Goal: Transaction & Acquisition: Purchase product/service

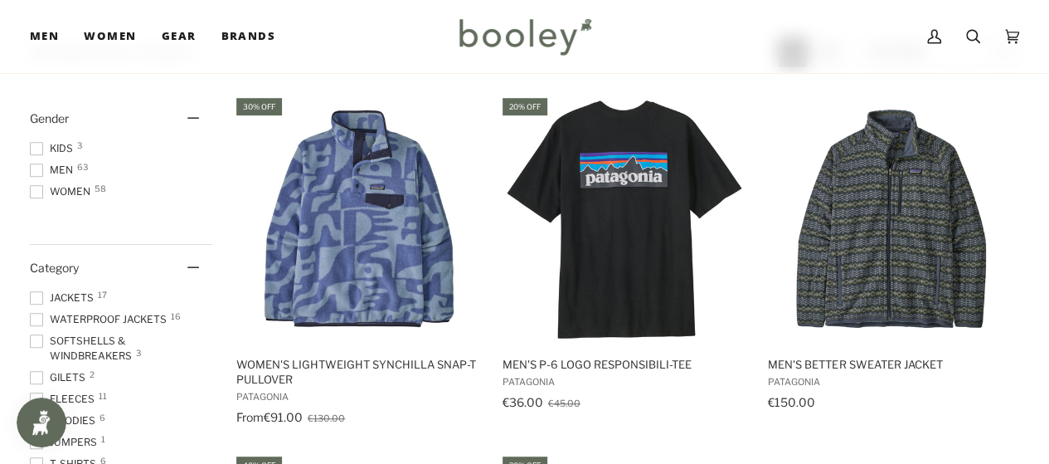
scroll to position [328, 0]
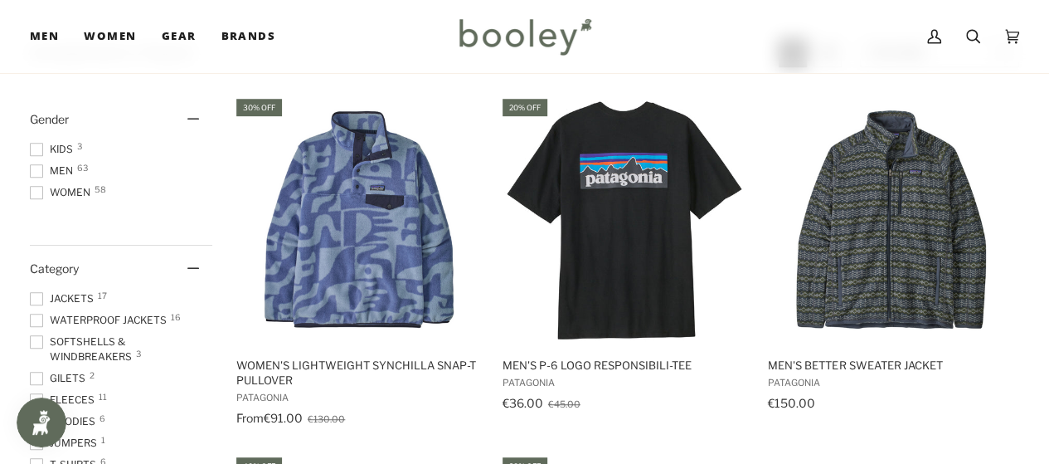
click at [40, 169] on span at bounding box center [36, 170] width 13 height 13
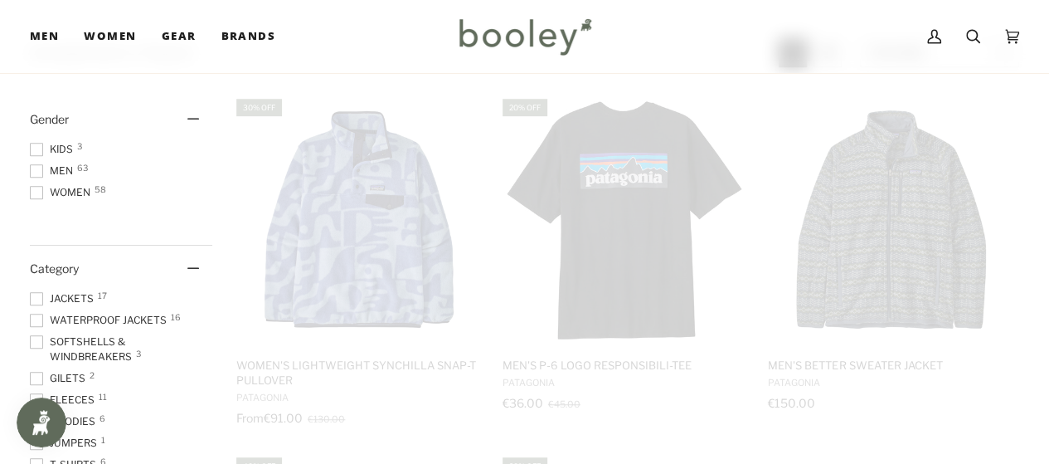
scroll to position [30, 0]
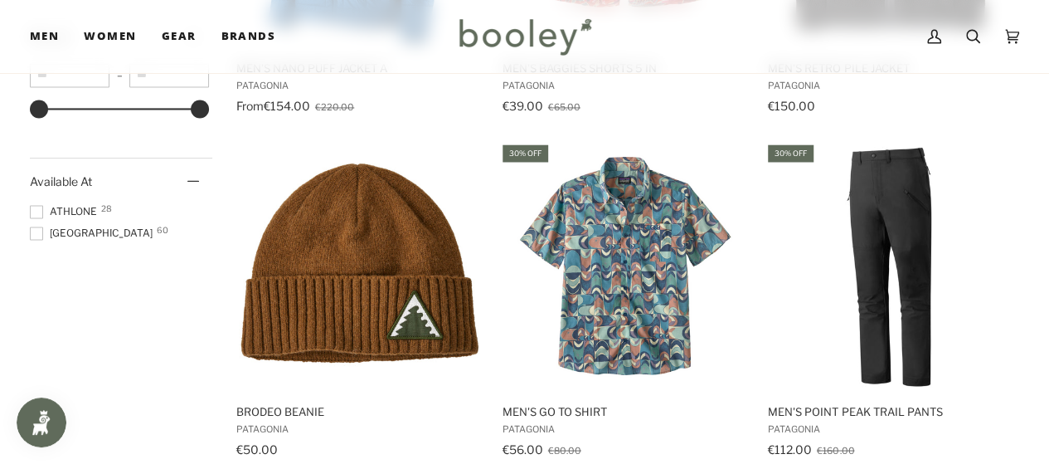
scroll to position [1333, 0]
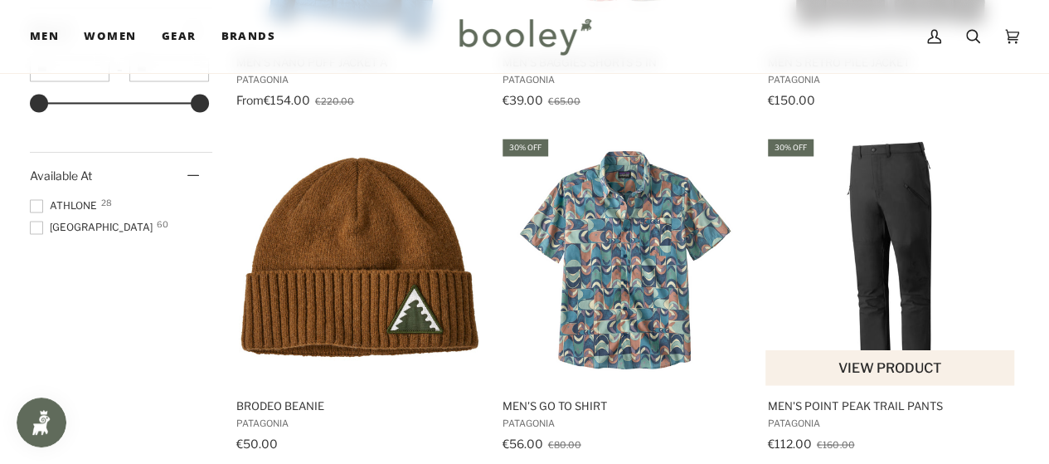
click at [903, 207] on img "Men's Point Peak Trail Pants" at bounding box center [890, 260] width 249 height 249
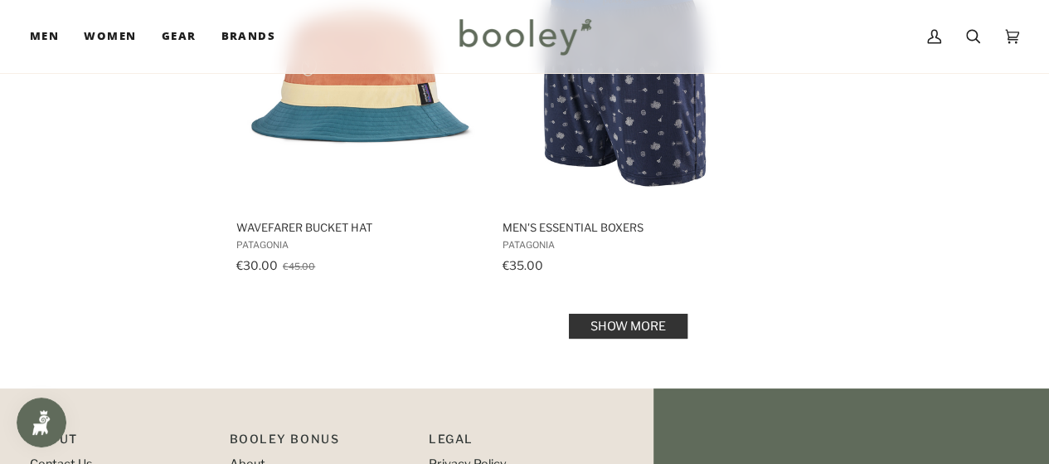
scroll to position [2565, 0]
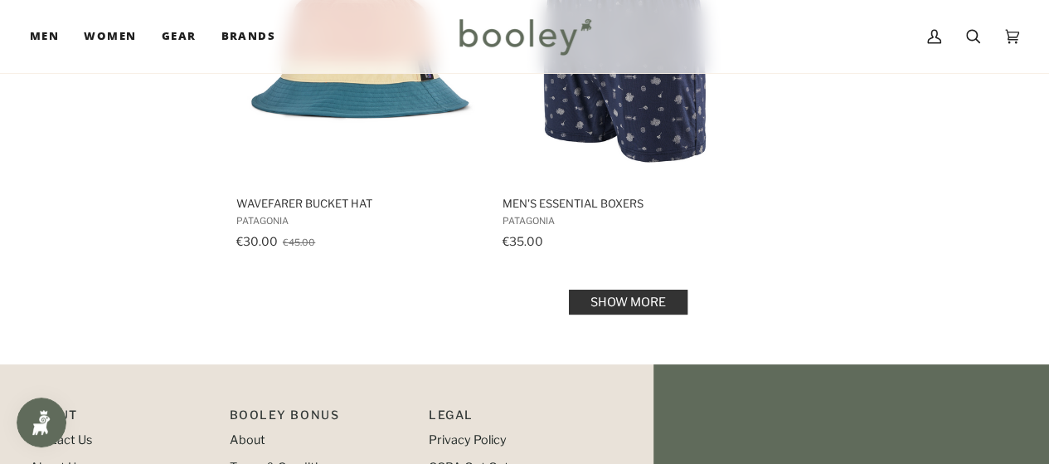
click at [613, 301] on link "Show more" at bounding box center [628, 302] width 119 height 25
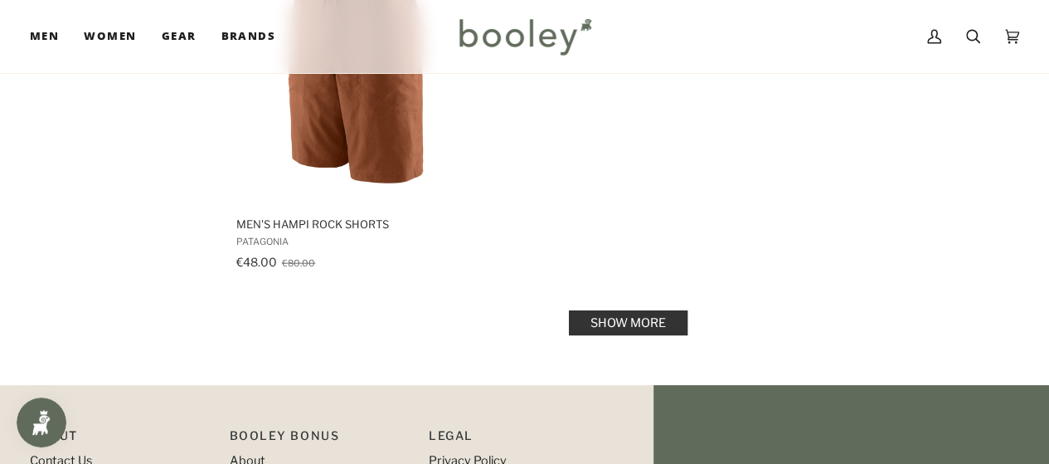
scroll to position [4963, 0]
click at [619, 314] on link "Show more" at bounding box center [628, 321] width 119 height 25
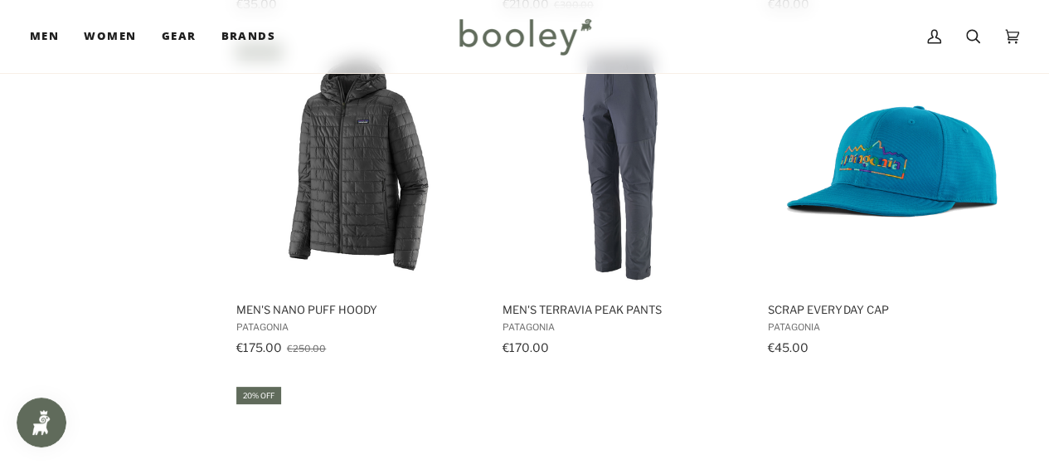
scroll to position [5565, 0]
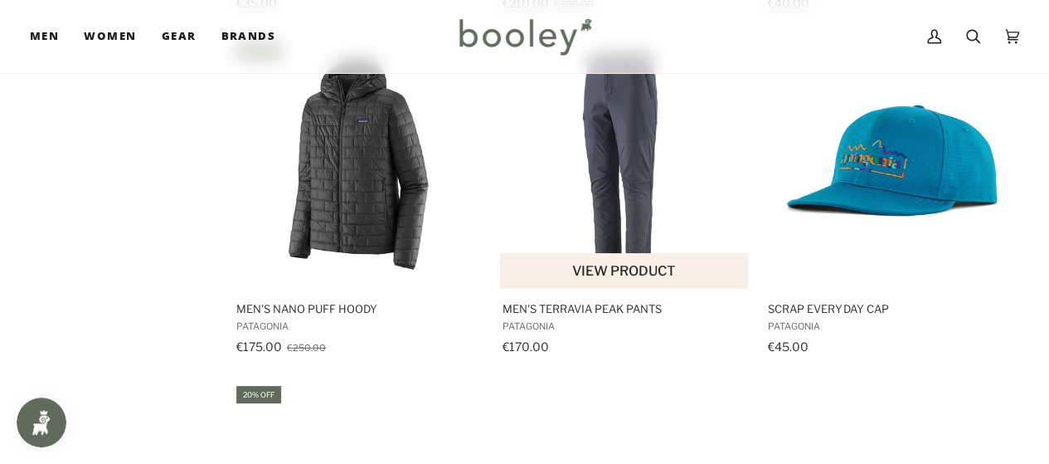
click at [628, 147] on img "Men's Terravia Peak Pants" at bounding box center [624, 164] width 249 height 249
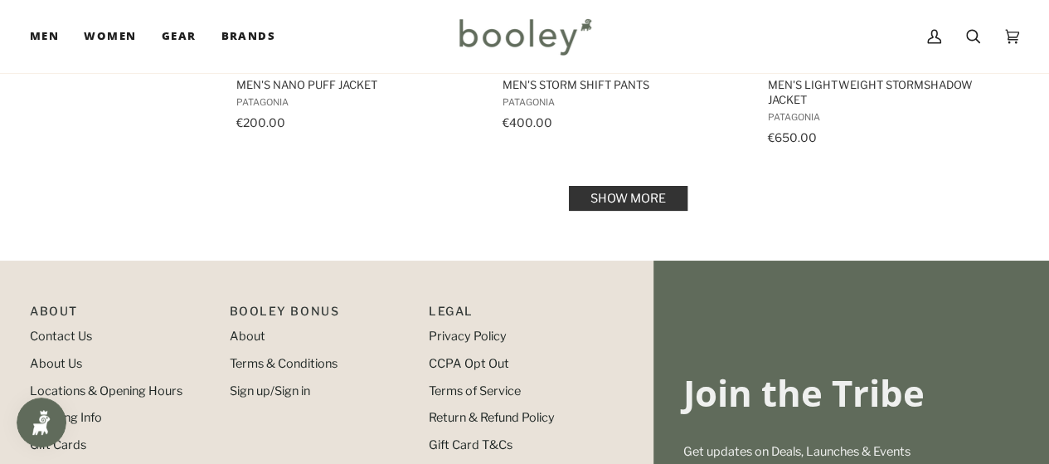
scroll to position [7224, 0]
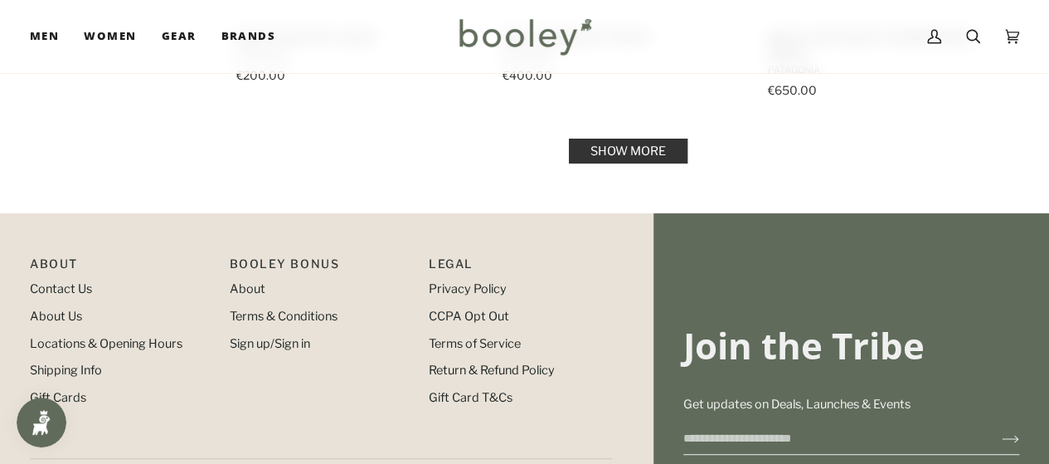
click at [625, 139] on link "Show more" at bounding box center [628, 151] width 119 height 25
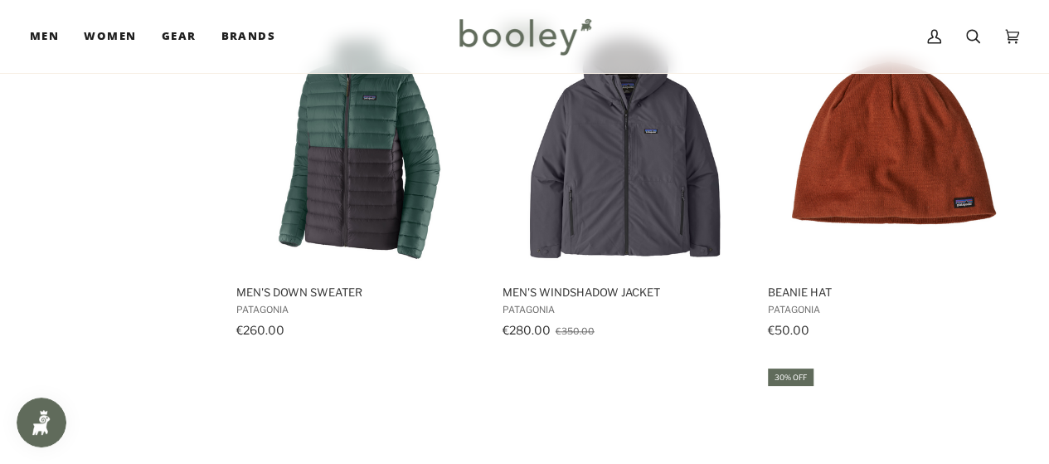
scroll to position [3826, 0]
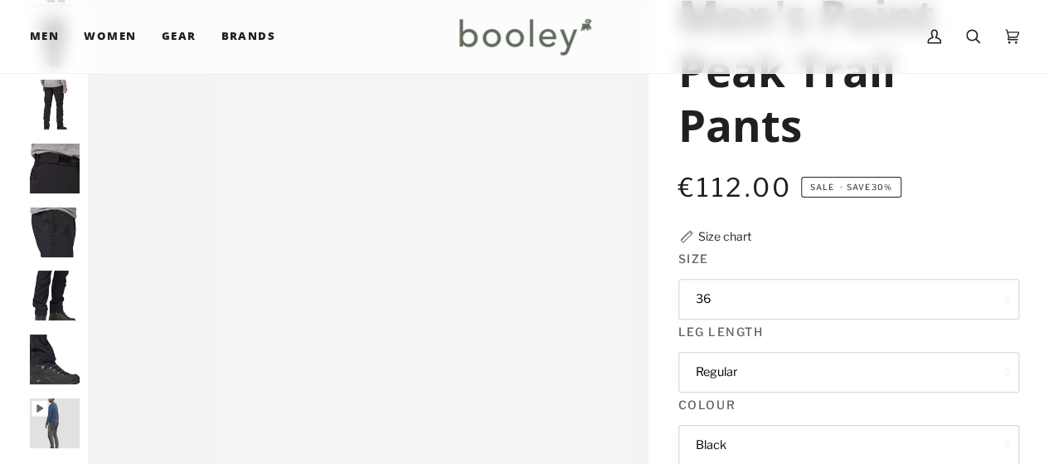
scroll to position [164, 0]
click at [725, 292] on button "36" at bounding box center [849, 298] width 341 height 41
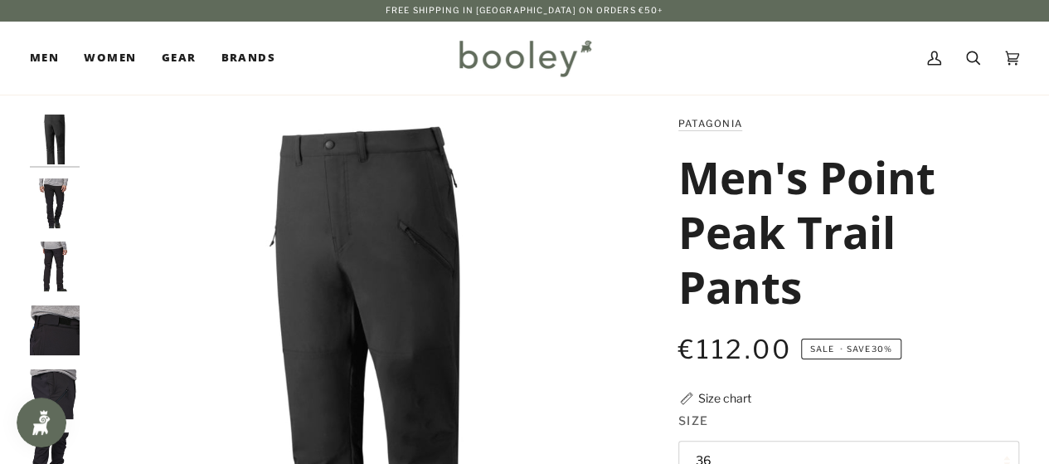
scroll to position [0, 0]
click at [43, 199] on img "Patagonia Men's Point Peak Trail Pants Black - Booley Galway" at bounding box center [55, 203] width 50 height 50
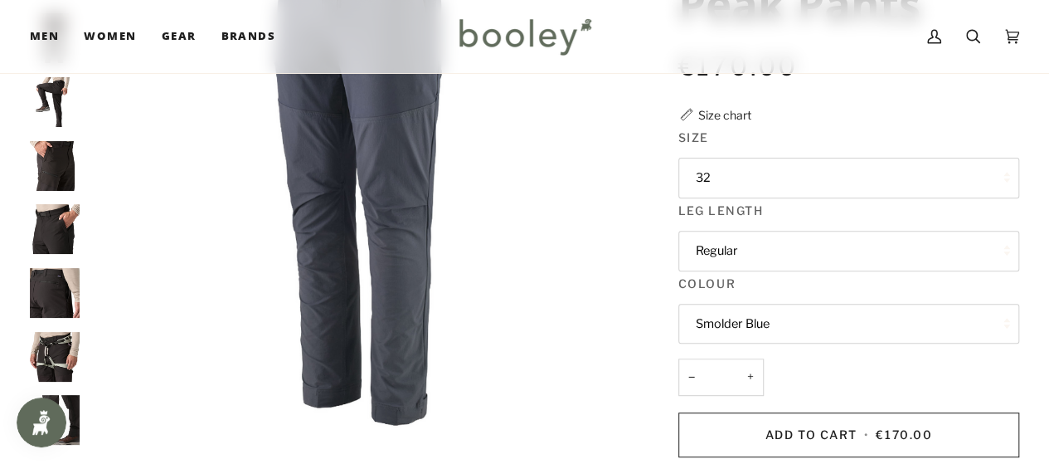
scroll to position [231, 0]
click at [773, 313] on button "Smolder Blue" at bounding box center [849, 323] width 341 height 41
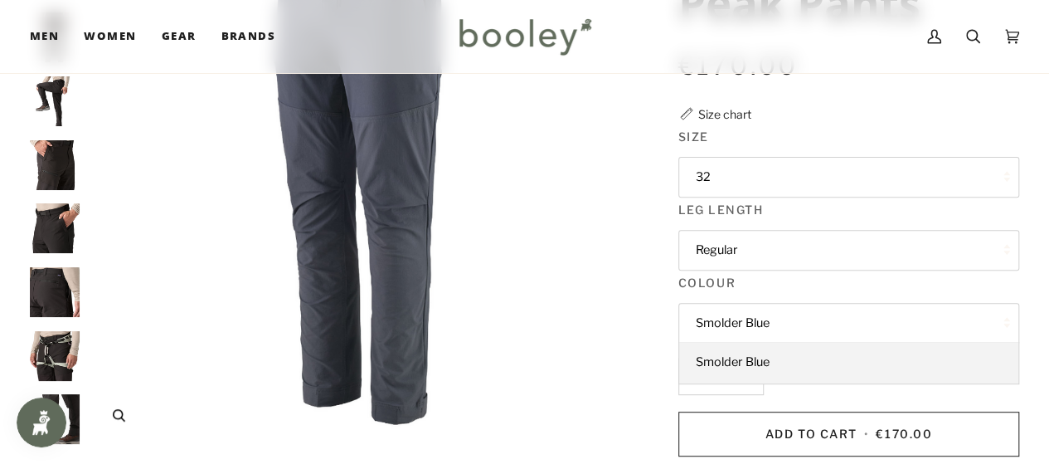
click at [471, 329] on img "Patagonia Men's Terravia Peak Pants Smolder Blue - Booley Galway" at bounding box center [368, 166] width 561 height 561
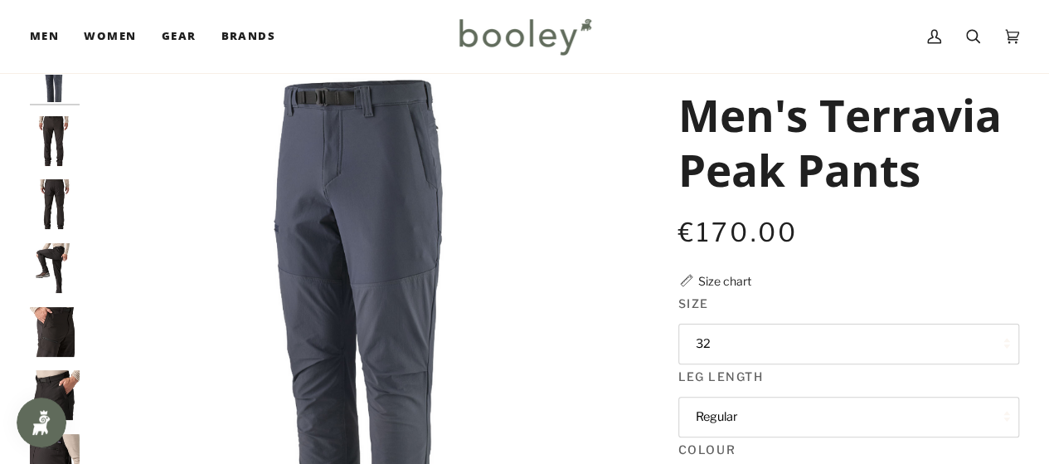
scroll to position [63, 0]
click at [376, 215] on img "Patagonia Men's Terravia Peak Pants Smolder Blue - Booley Galway" at bounding box center [368, 333] width 561 height 561
click at [61, 381] on img "Patagonia Men's Terravia Peak Pants - Booley Galway" at bounding box center [55, 396] width 50 height 50
